Goal: Information Seeking & Learning: Learn about a topic

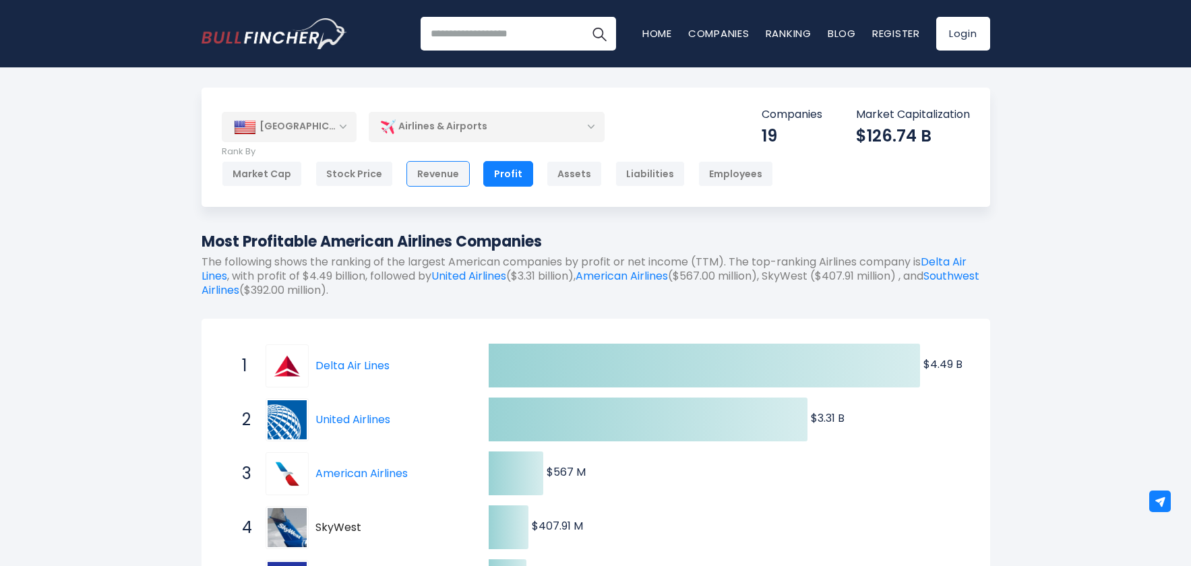
click at [417, 170] on div "Revenue" at bounding box center [437, 174] width 63 height 26
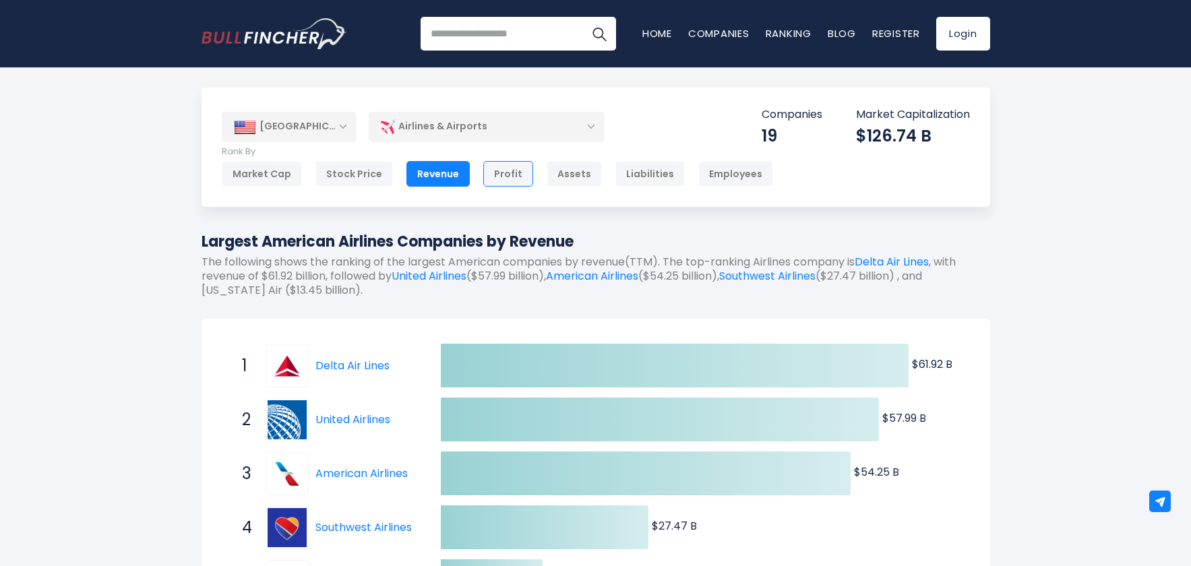
click at [499, 175] on div "Profit" at bounding box center [508, 174] width 50 height 26
